Goal: Task Accomplishment & Management: Manage account settings

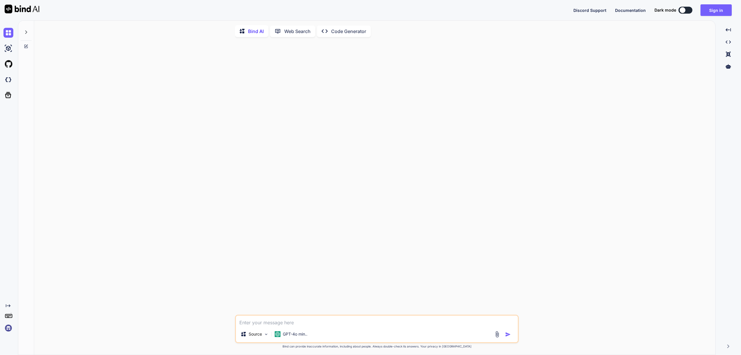
type textarea "x"
click at [719, 13] on button "Sign in" at bounding box center [716, 10] width 31 height 12
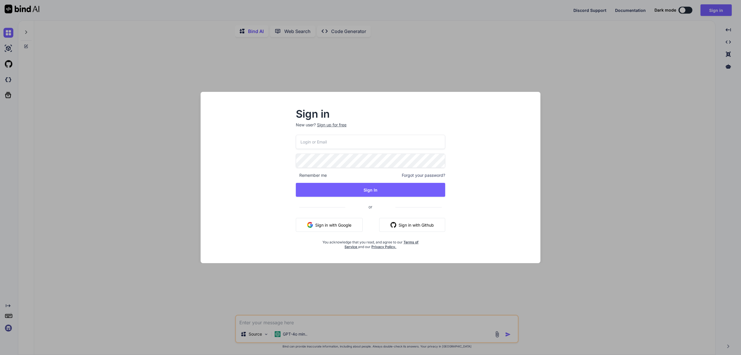
click at [359, 145] on input "email" at bounding box center [370, 142] width 149 height 14
paste input "[EMAIL_ADDRESS][DOMAIN_NAME]"
type input "[EMAIL_ADDRESS][DOMAIN_NAME]"
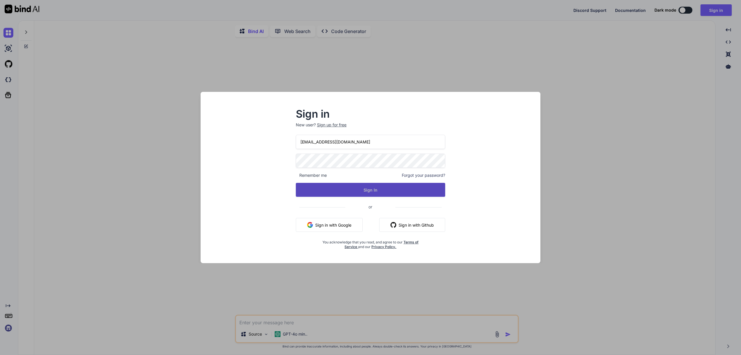
click at [353, 189] on button "Sign In" at bounding box center [370, 190] width 149 height 14
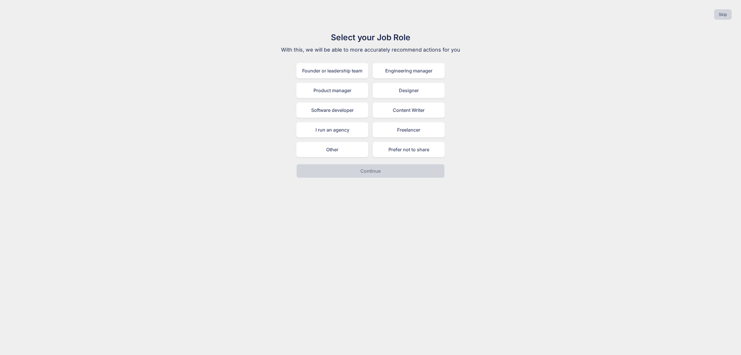
click at [712, 15] on div "Skip" at bounding box center [371, 15] width 732 height 20
click at [731, 13] on button "Skip" at bounding box center [723, 14] width 18 height 10
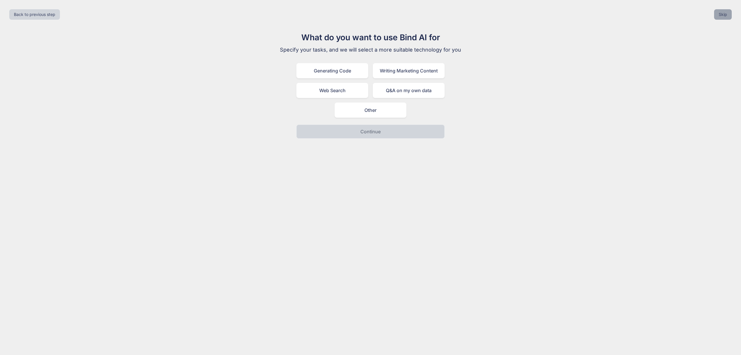
drag, startPoint x: 719, startPoint y: 12, endPoint x: 717, endPoint y: 14, distance: 3.5
click at [720, 12] on button "Skip" at bounding box center [723, 14] width 18 height 10
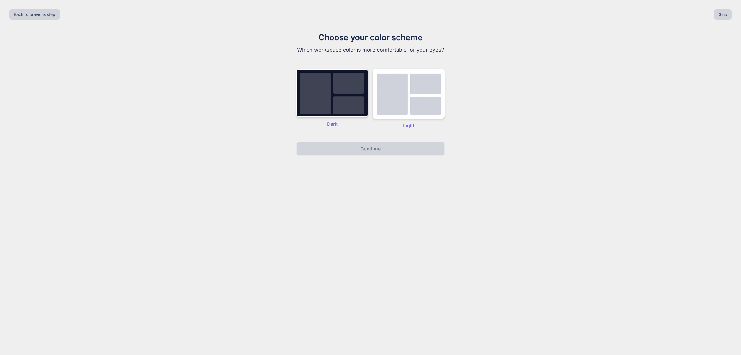
click at [718, 17] on button "Skip" at bounding box center [723, 14] width 18 height 10
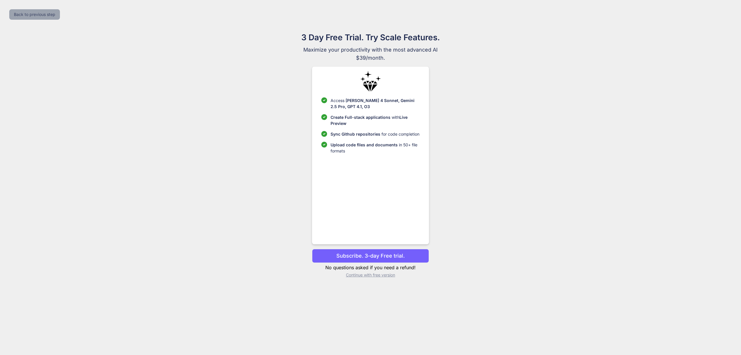
click at [50, 14] on button "Back to previous step" at bounding box center [34, 14] width 51 height 10
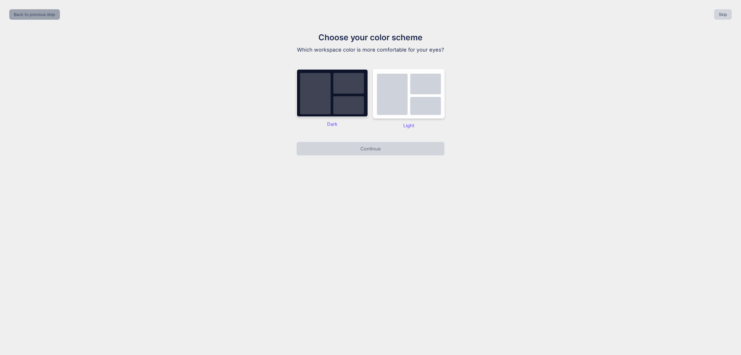
click at [49, 15] on button "Back to previous step" at bounding box center [34, 14] width 51 height 10
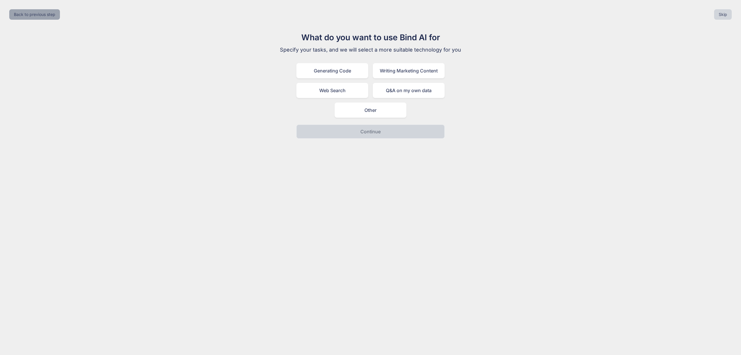
click at [49, 15] on button "Back to previous step" at bounding box center [34, 14] width 51 height 10
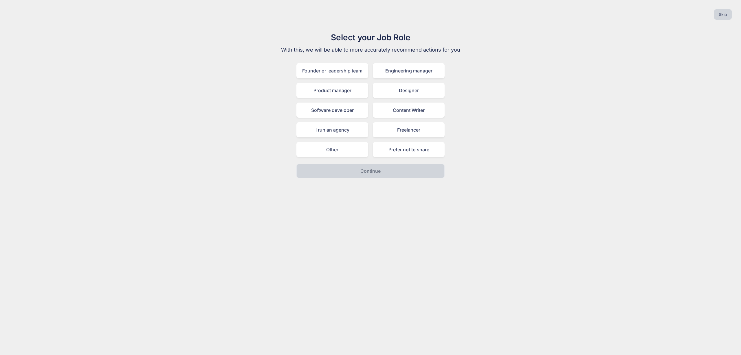
click at [49, 15] on div "Skip" at bounding box center [371, 15] width 732 height 20
